Goal: Task Accomplishment & Management: Complete application form

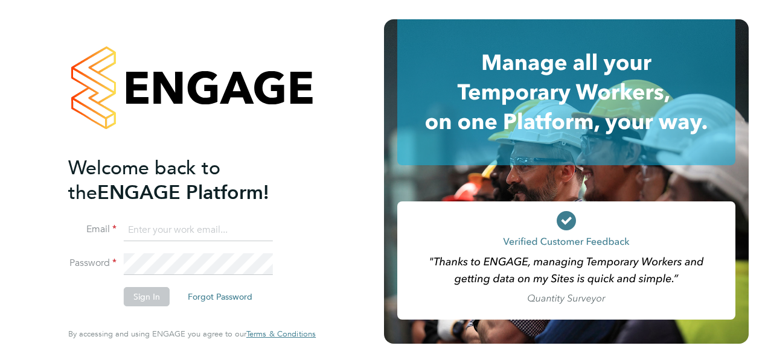
click at [163, 228] on input at bounding box center [198, 231] width 149 height 22
type input "[EMAIL_ADDRESS][PERSON_NAME][PERSON_NAME][DOMAIN_NAME]"
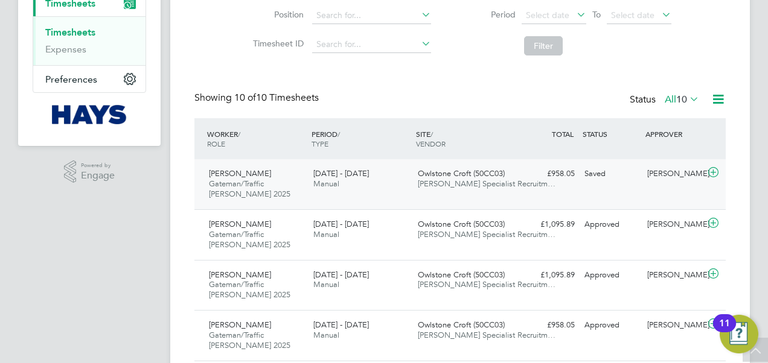
click at [559, 191] on div "Ricky Wagstaff Gateman/Traffic Marshall 2025 20 - 26 Sep 2025 20 - 26 Sep 2025 …" at bounding box center [459, 184] width 531 height 50
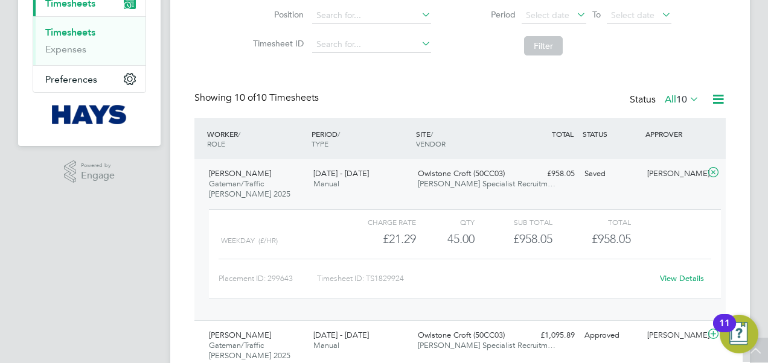
click at [678, 273] on div "View Details" at bounding box center [681, 278] width 59 height 19
click at [678, 276] on link "View Details" at bounding box center [682, 278] width 44 height 10
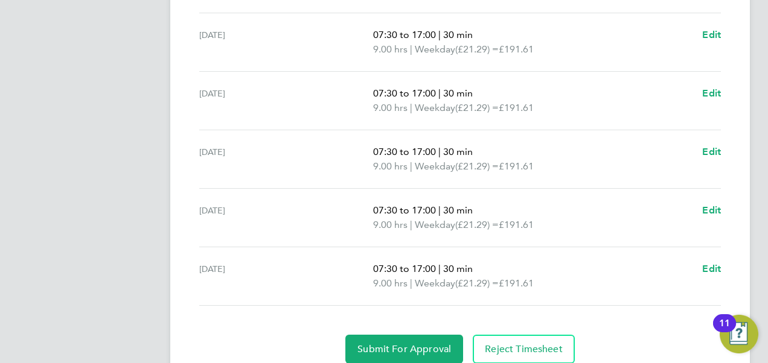
scroll to position [516, 0]
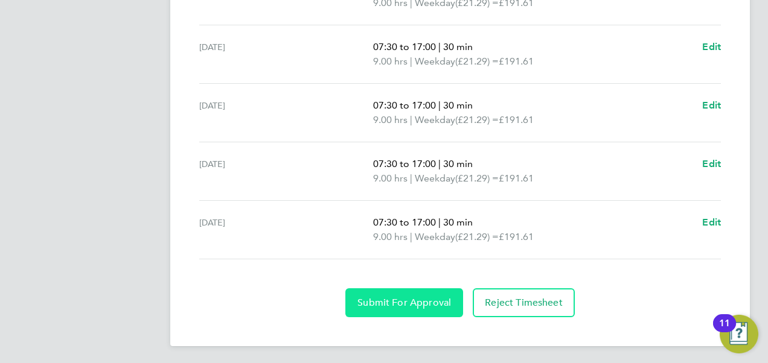
click at [428, 304] on span "Submit For Approval" at bounding box center [404, 303] width 94 height 12
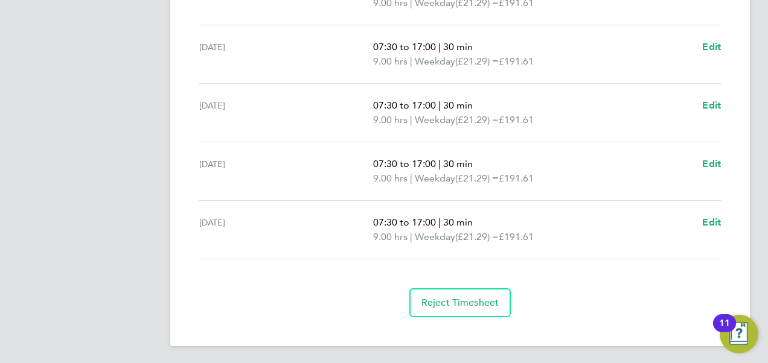
drag, startPoint x: 358, startPoint y: 186, endPoint x: 343, endPoint y: 179, distance: 16.7
click at [343, 179] on ul "Sat 20 Sep Add time for Sat 20 Sep Add time for Sat 20 Sep Sun 21 Sep Add time …" at bounding box center [459, 69] width 531 height 381
drag, startPoint x: 343, startPoint y: 179, endPoint x: 465, endPoint y: 227, distance: 131.7
click at [432, 206] on div "Fri 26 Sep 07:30 to 17:00 | 30 min 9.00 hrs | Weekday (£21.29) = £191.61 Edit" at bounding box center [459, 230] width 521 height 59
click at [471, 231] on span "(£21.29) =" at bounding box center [476, 236] width 43 height 11
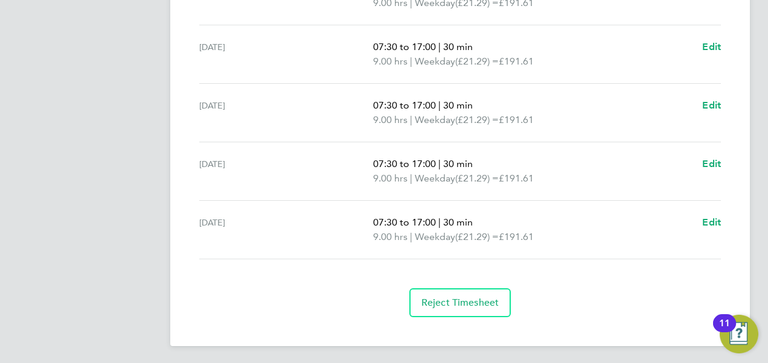
click at [476, 231] on span "(£21.29) =" at bounding box center [476, 236] width 43 height 11
drag, startPoint x: 533, startPoint y: 241, endPoint x: 515, endPoint y: 237, distance: 19.3
click at [515, 237] on p "9.00 hrs | Weekday (£21.29) = £191.61" at bounding box center [532, 237] width 319 height 14
drag, startPoint x: 515, startPoint y: 237, endPoint x: 538, endPoint y: 235, distance: 23.6
click at [538, 235] on p "9.00 hrs | Weekday (£21.29) = £191.61" at bounding box center [532, 237] width 319 height 14
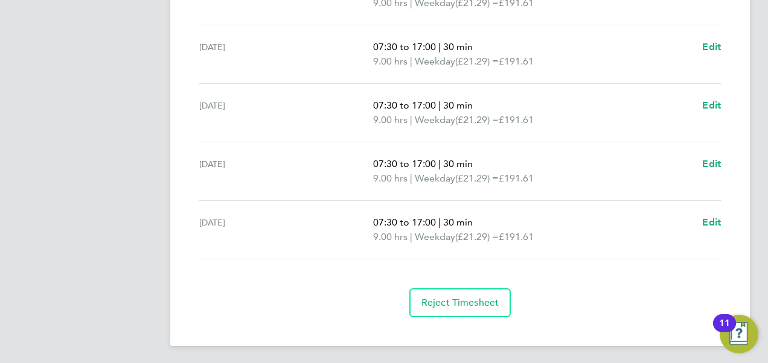
drag, startPoint x: 538, startPoint y: 235, endPoint x: 523, endPoint y: 232, distance: 15.4
click at [523, 232] on span "£191.61" at bounding box center [515, 236] width 35 height 11
drag, startPoint x: 523, startPoint y: 232, endPoint x: 540, endPoint y: 237, distance: 17.0
click at [549, 237] on p "9.00 hrs | Weekday (£21.29) = £191.61" at bounding box center [532, 237] width 319 height 14
click at [533, 237] on span "£191.61" at bounding box center [515, 236] width 35 height 11
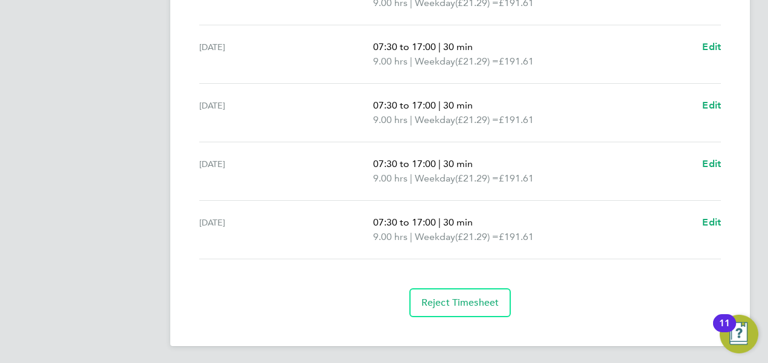
click at [533, 238] on span "£191.61" at bounding box center [515, 236] width 35 height 11
drag, startPoint x: 535, startPoint y: 238, endPoint x: 529, endPoint y: 238, distance: 6.1
click at [529, 238] on span "£191.61" at bounding box center [515, 236] width 35 height 11
click at [500, 236] on p "9.00 hrs | Weekday (£21.29) = £191.61" at bounding box center [532, 237] width 319 height 14
drag, startPoint x: 500, startPoint y: 236, endPoint x: 468, endPoint y: 237, distance: 31.4
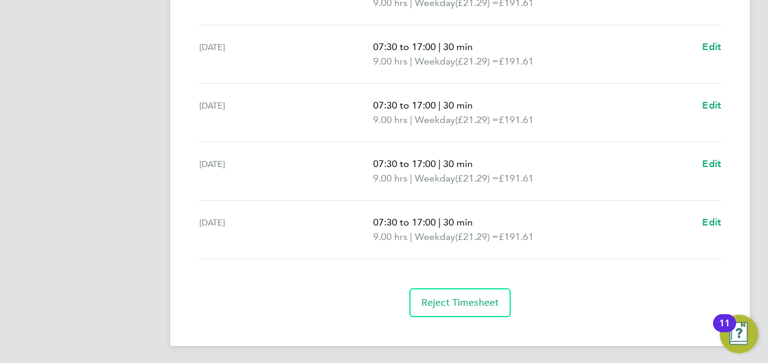
click at [468, 237] on span "(£21.29) =" at bounding box center [476, 236] width 43 height 11
drag, startPoint x: 468, startPoint y: 237, endPoint x: 462, endPoint y: 235, distance: 6.2
click at [465, 236] on span "(£21.29) =" at bounding box center [476, 236] width 43 height 11
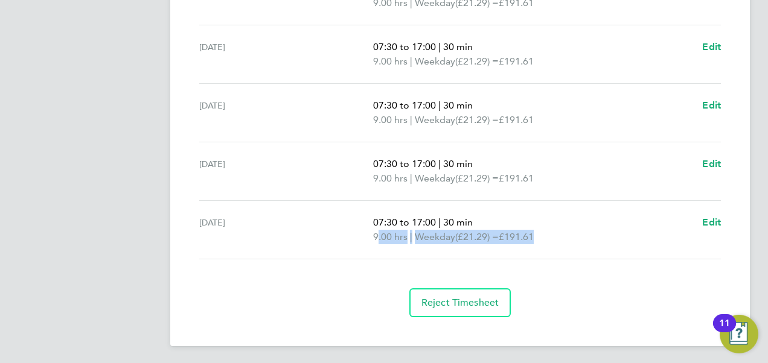
click at [462, 235] on span "(£21.29) =" at bounding box center [476, 236] width 43 height 11
click at [400, 222] on span "07:30 to 17:00" at bounding box center [404, 222] width 63 height 11
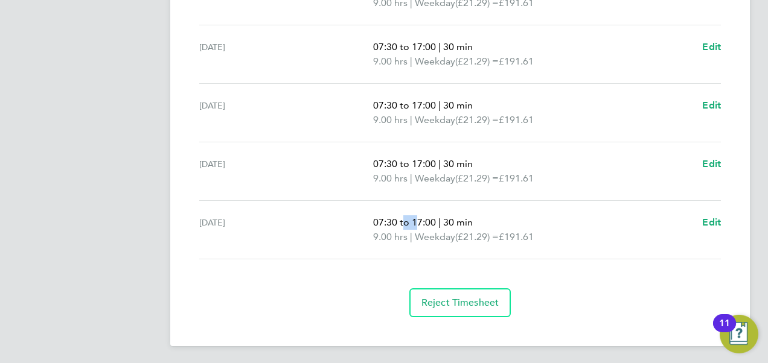
click at [400, 222] on span "07:30 to 17:00" at bounding box center [404, 222] width 63 height 11
click at [614, 259] on section "Time Worked Sat 20 Sep Add time for Sat 20 Sep Add time for Sat 20 Sep Sun 21 S…" at bounding box center [459, 81] width 531 height 473
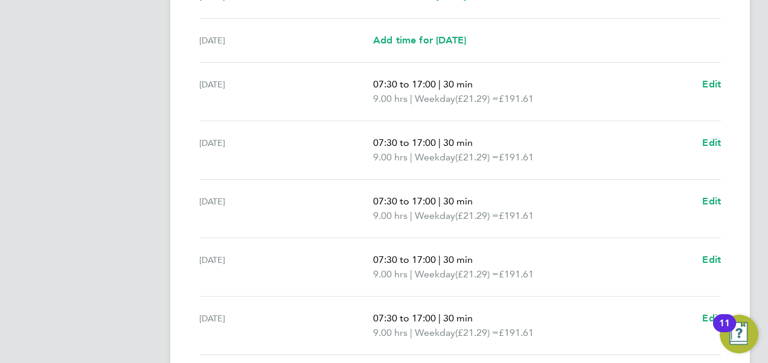
scroll to position [275, 0]
